Goal: Task Accomplishment & Management: Use online tool/utility

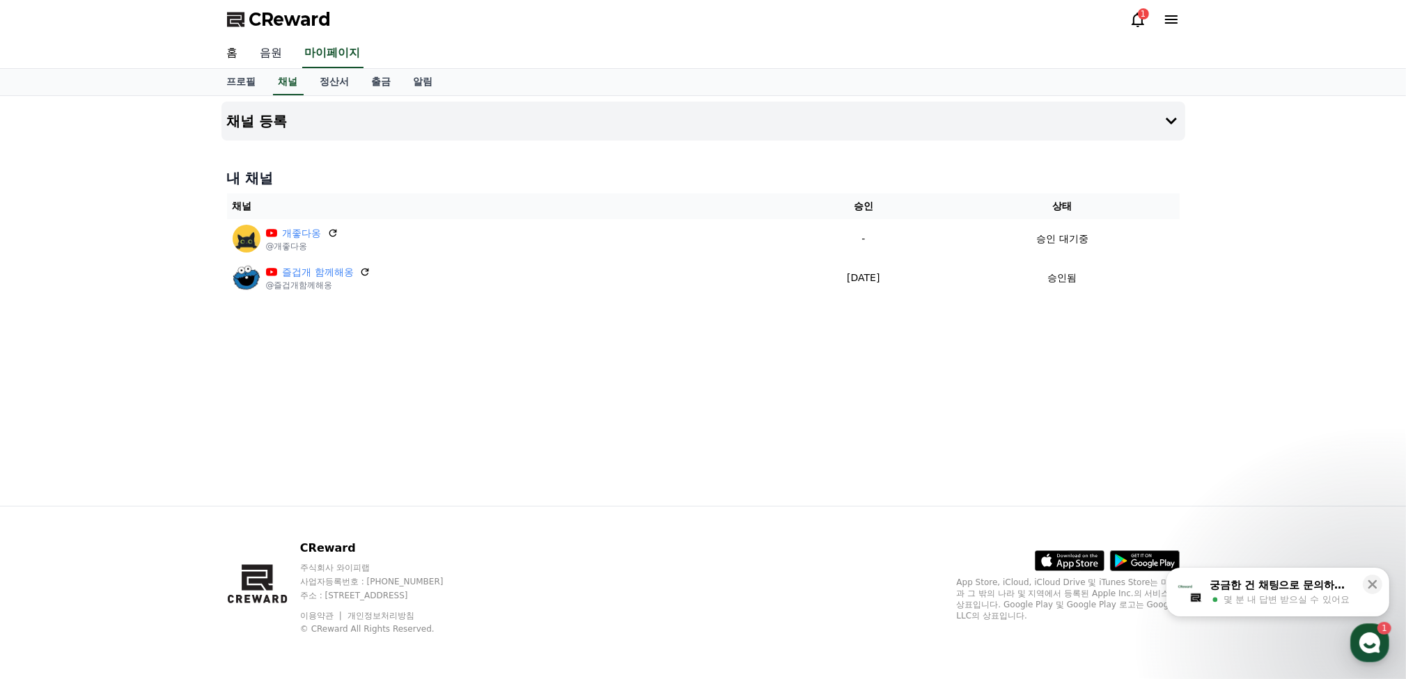
click at [277, 55] on link "음원" at bounding box center [271, 53] width 45 height 29
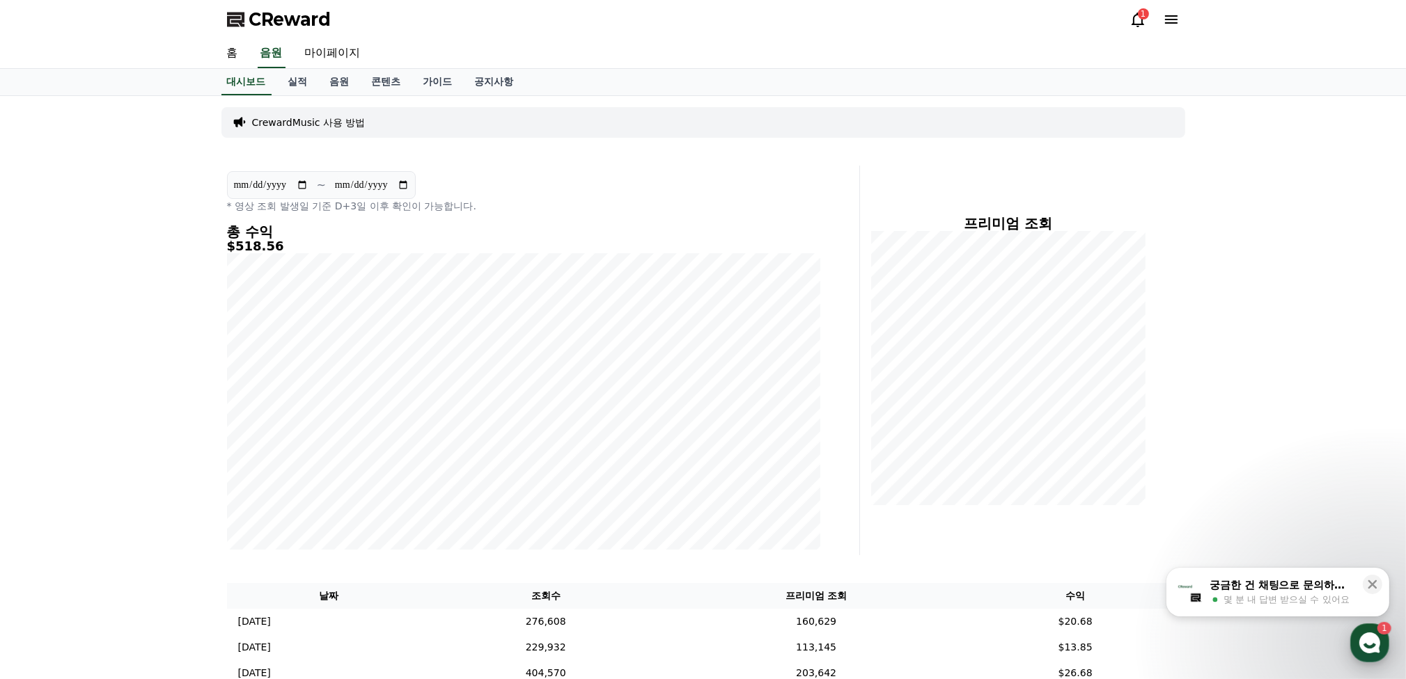
click at [1381, 643] on div "button" at bounding box center [1369, 643] width 39 height 39
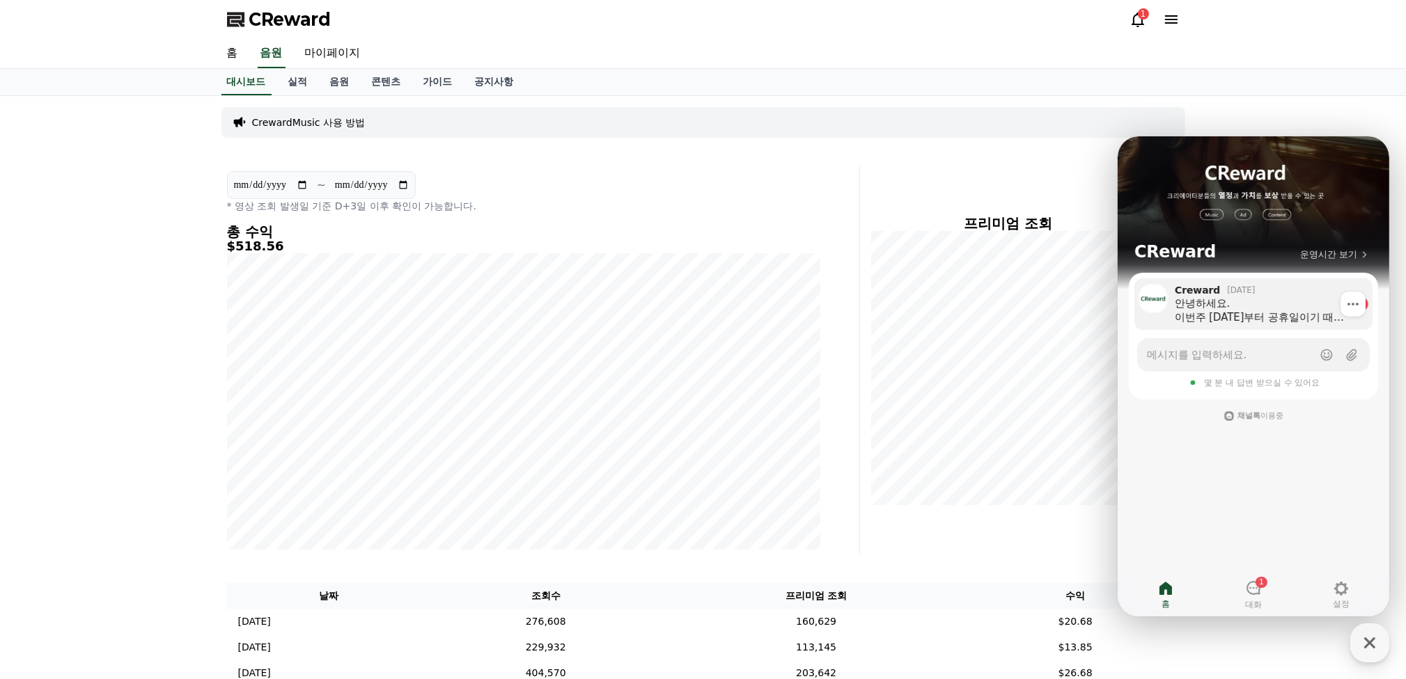
click at [1267, 319] on div "안녕하세요. 이번주 [DATE]부터 공휴일이기 때문에, 이번주는 [DATE] 정오까지 출금신청을 받고 오후에 입금처리해드릴 예정입니다." at bounding box center [1261, 310] width 174 height 28
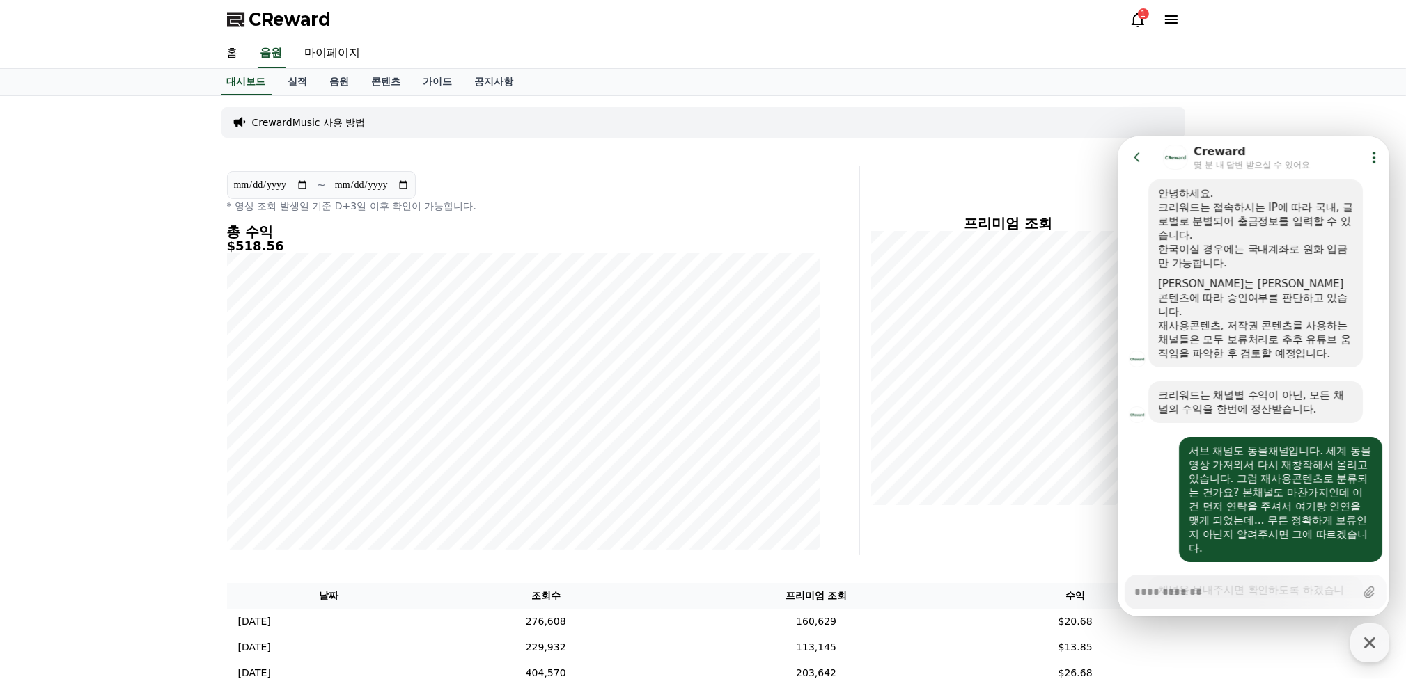
scroll to position [1406, 0]
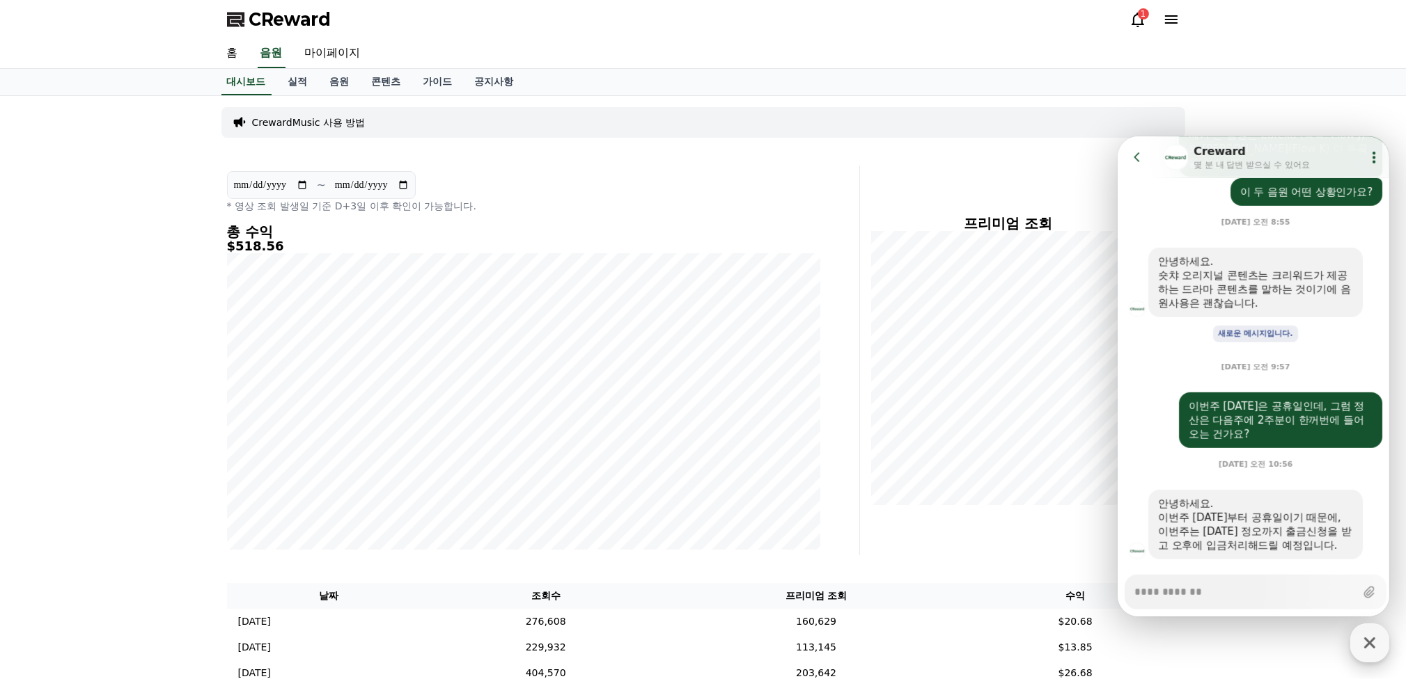
click at [1368, 640] on icon "button" at bounding box center [1369, 643] width 25 height 25
type textarea "*"
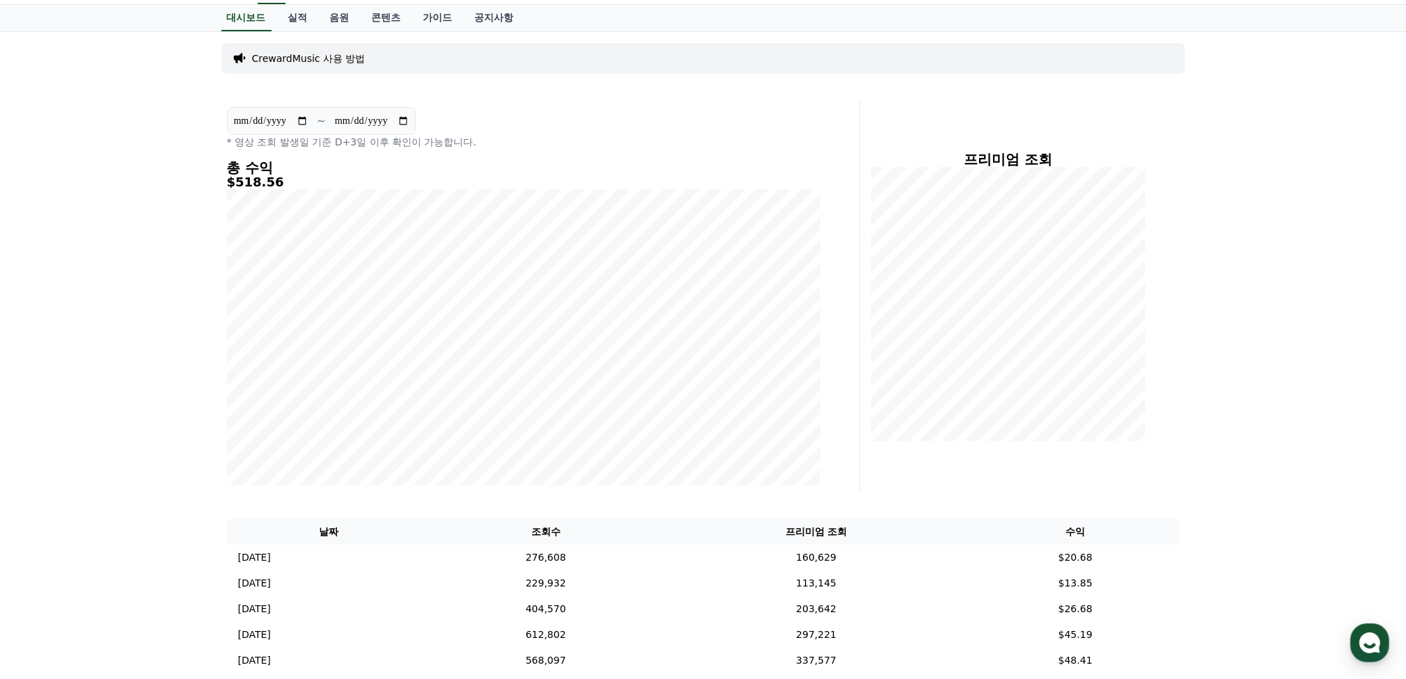
scroll to position [70, 0]
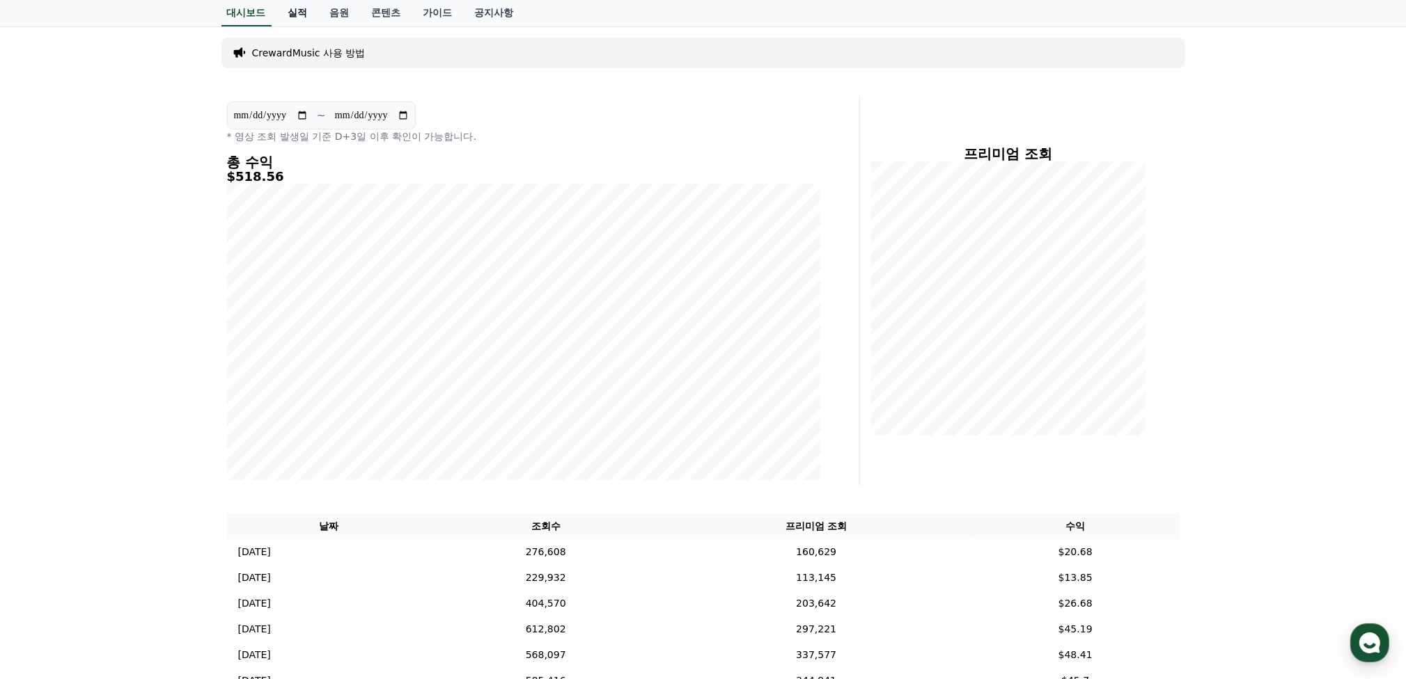
click at [301, 18] on link "실적" at bounding box center [298, 13] width 42 height 26
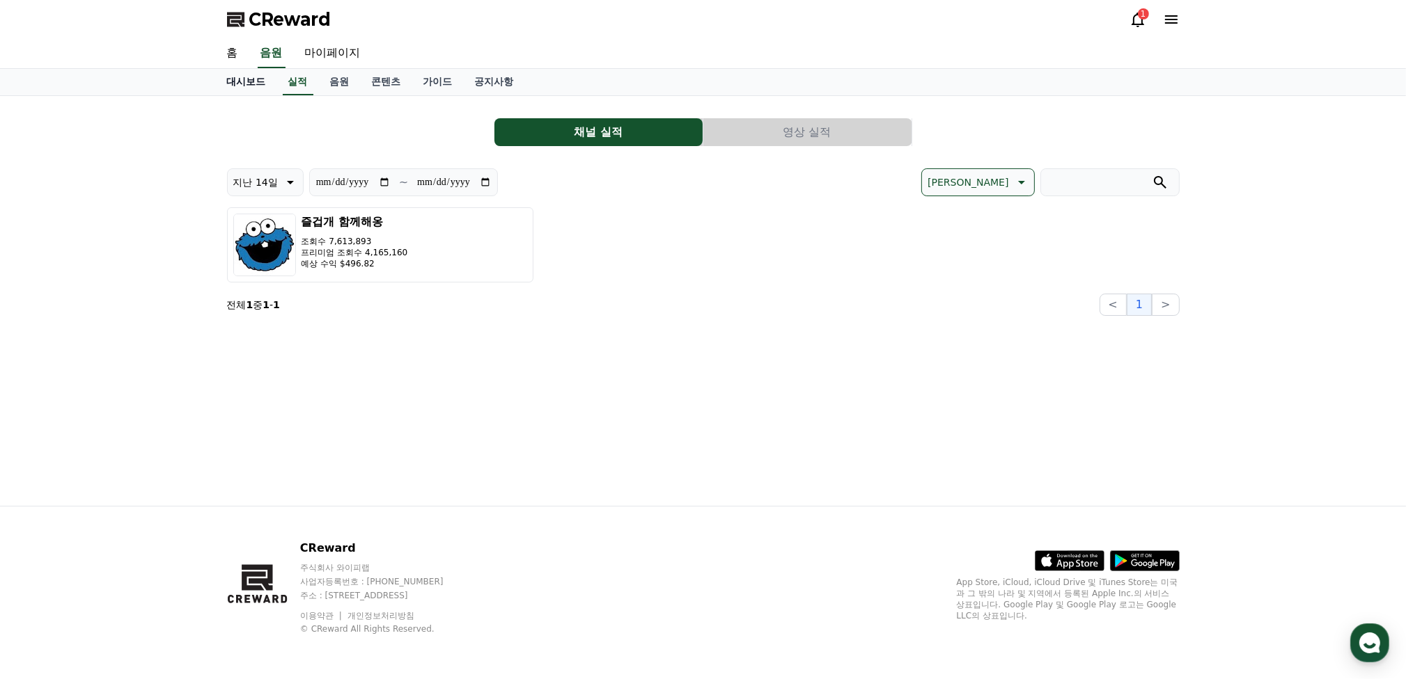
click at [235, 78] on link "대시보드" at bounding box center [246, 82] width 61 height 26
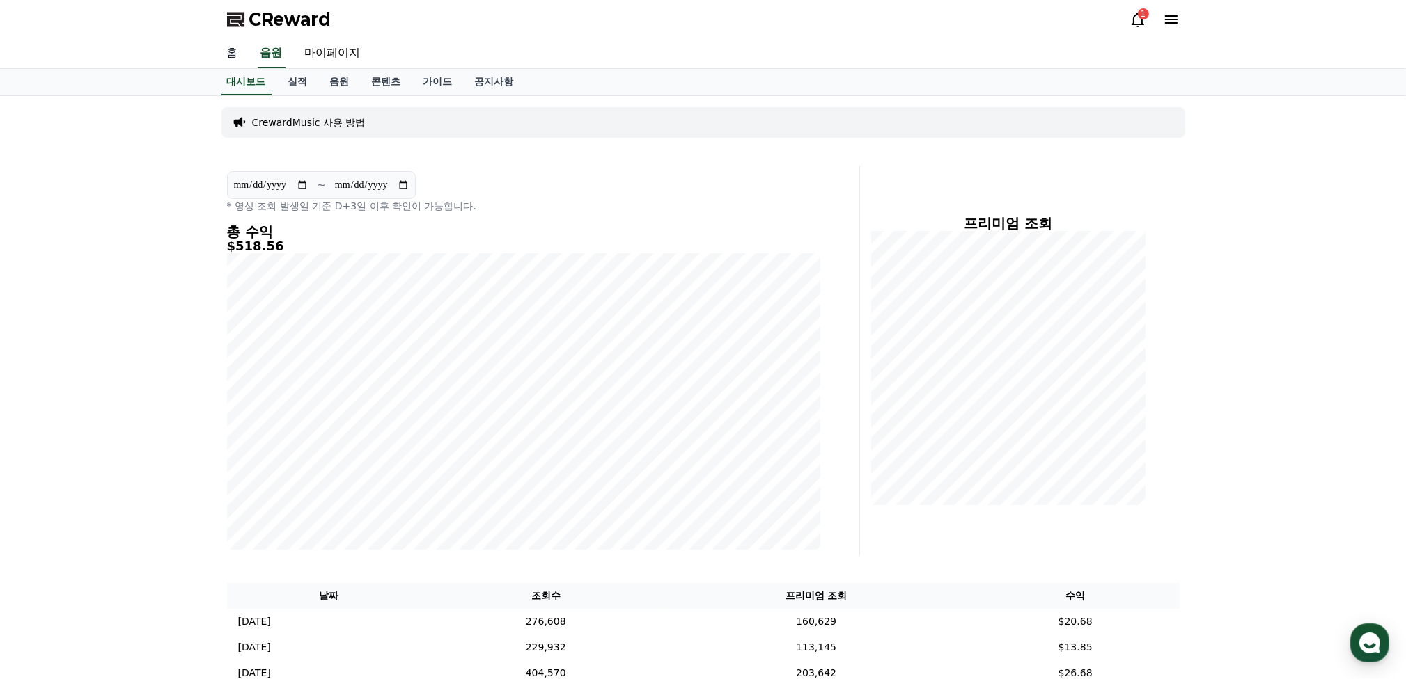
click at [235, 55] on link "홈" at bounding box center [232, 53] width 33 height 29
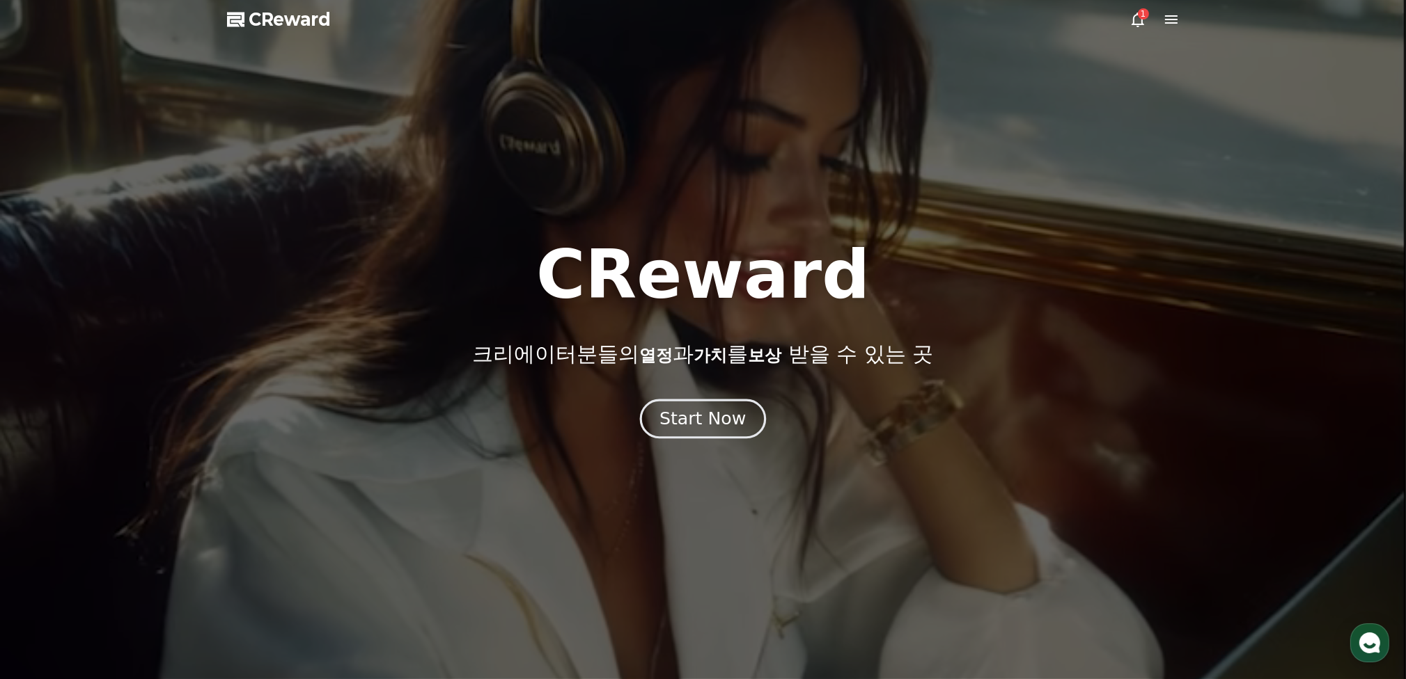
click at [696, 414] on div "Start Now" at bounding box center [702, 419] width 86 height 24
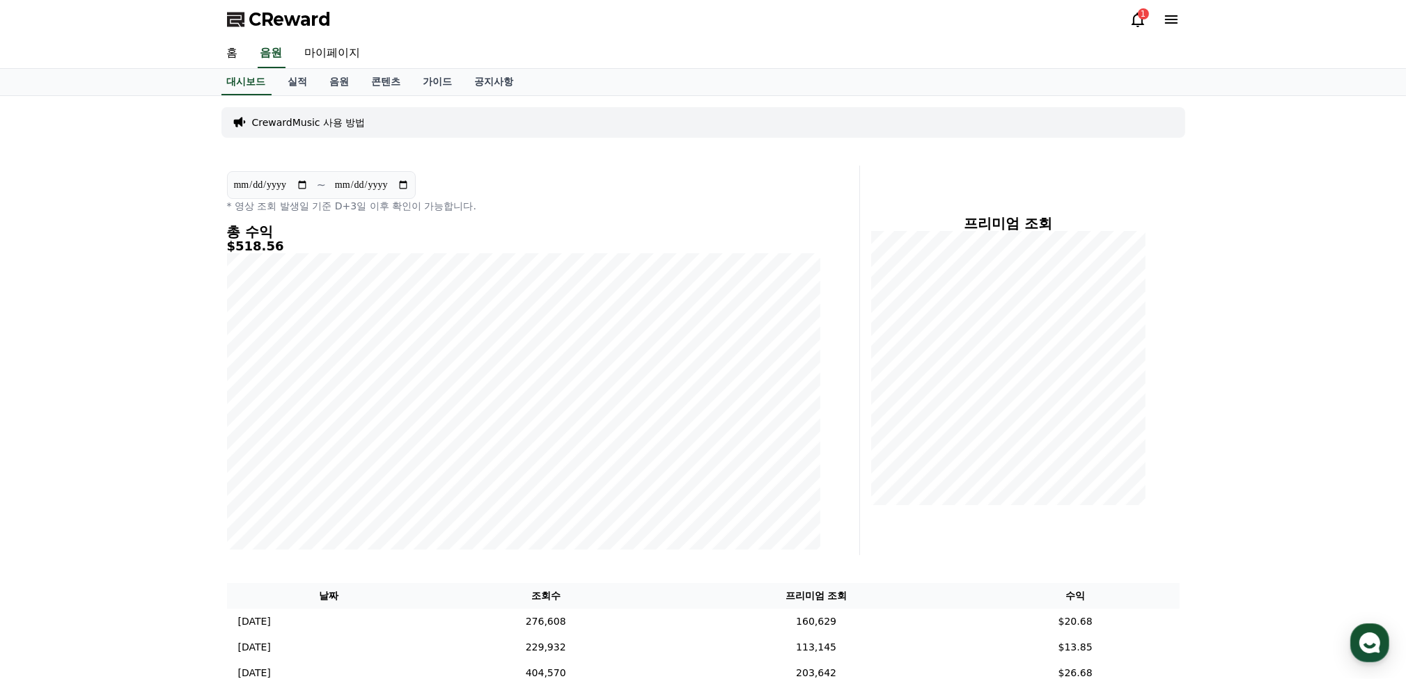
click at [302, 182] on input "**********" at bounding box center [270, 185] width 75 height 15
type input "**********"
